Goal: Information Seeking & Learning: Learn about a topic

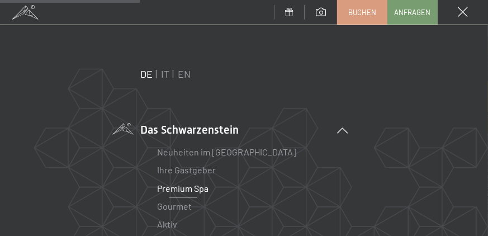
scroll to position [170, 0]
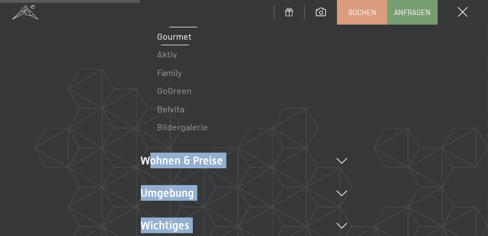
click at [174, 34] on link "Gourmet" at bounding box center [175, 36] width 35 height 11
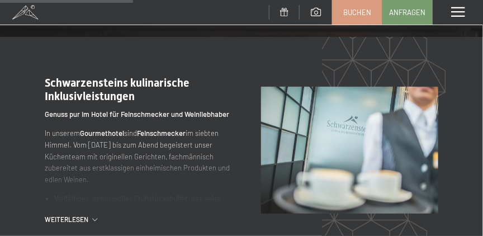
scroll to position [937, 0]
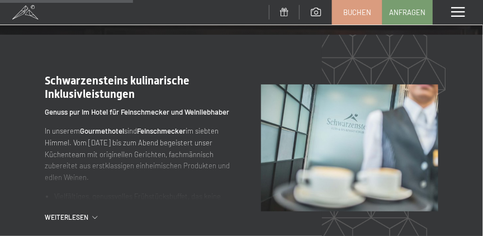
click at [74, 216] on span "Weiterlesen" at bounding box center [69, 218] width 48 height 10
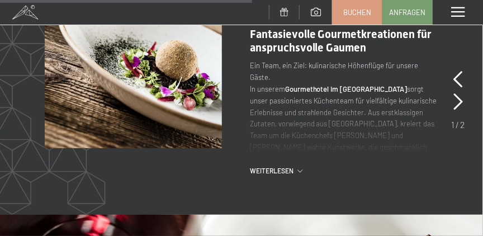
scroll to position [1704, 0]
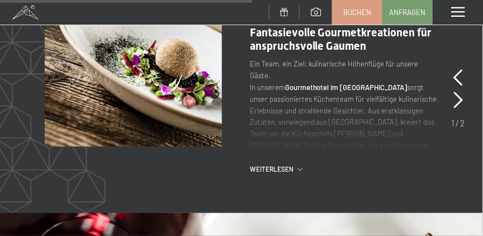
click at [263, 172] on span "Weiterlesen" at bounding box center [274, 169] width 48 height 10
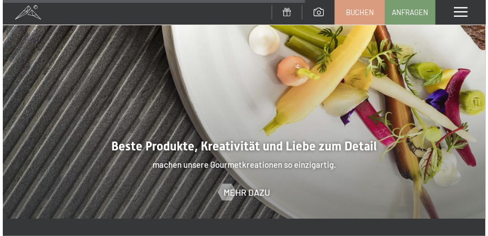
scroll to position [2097, 0]
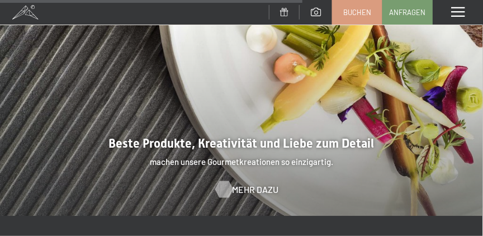
click at [244, 183] on span "Mehr dazu" at bounding box center [256, 189] width 46 height 12
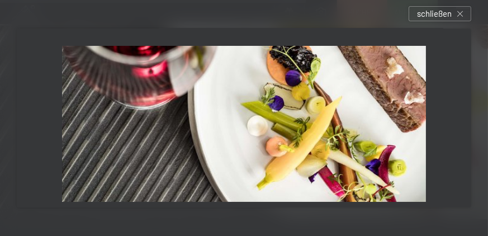
scroll to position [0, 0]
